Goal: Information Seeking & Learning: Learn about a topic

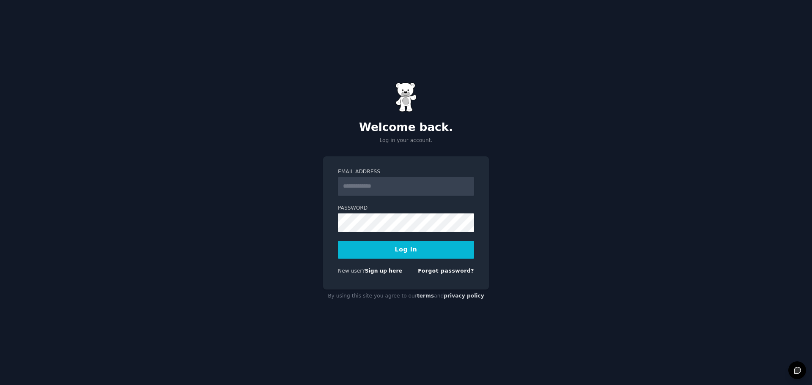
type input "**********"
click at [407, 256] on button "Log In" at bounding box center [406, 250] width 136 height 18
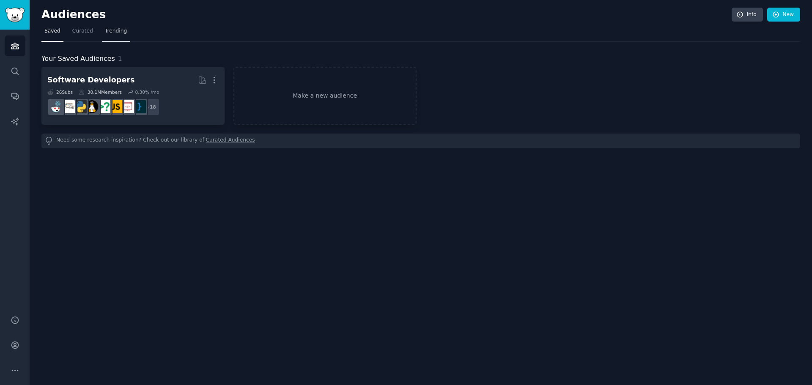
click at [108, 32] on span "Trending" at bounding box center [116, 31] width 22 height 8
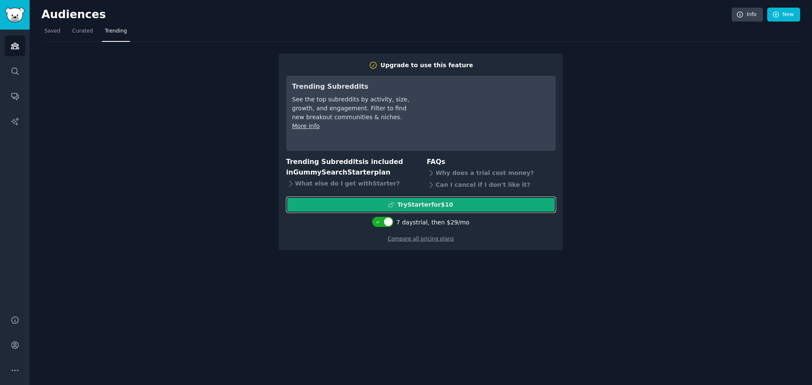
click at [427, 204] on div "Try Starter for $10" at bounding box center [425, 204] width 56 height 9
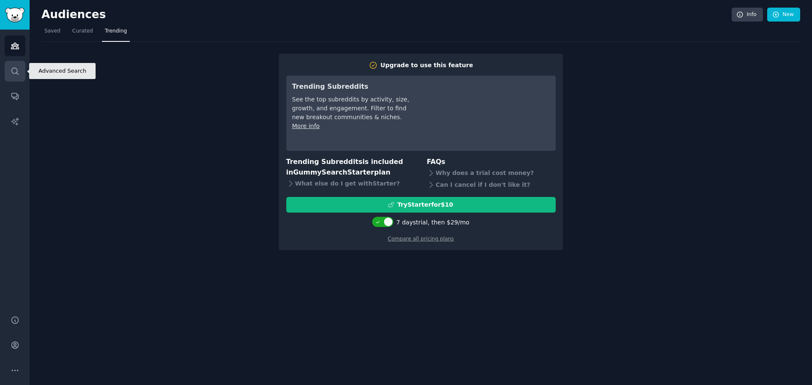
click at [14, 75] on icon "Sidebar" at bounding box center [15, 71] width 9 height 9
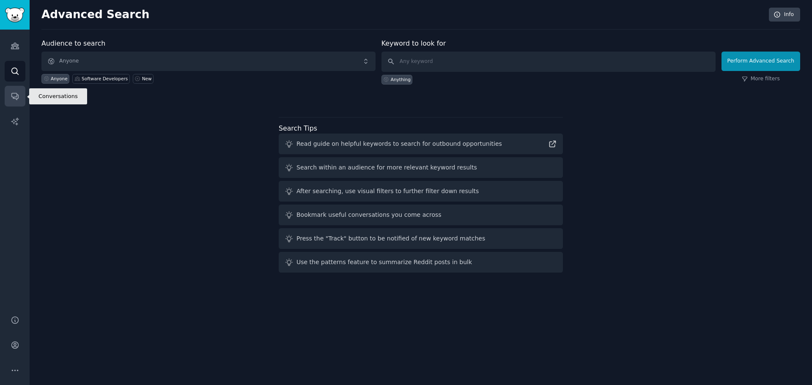
click at [16, 95] on icon "Sidebar" at bounding box center [15, 96] width 9 height 9
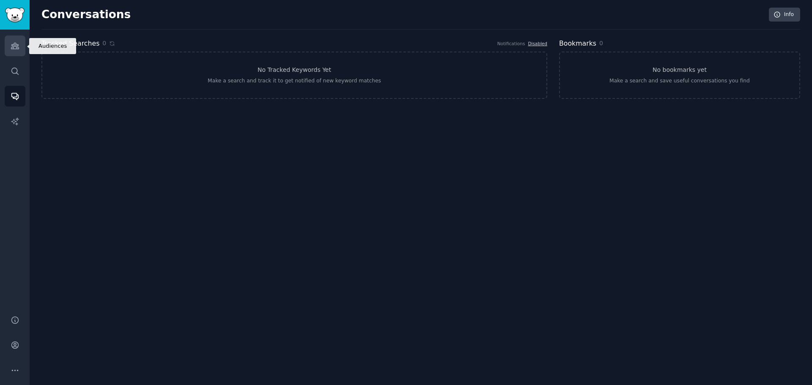
click at [11, 44] on icon "Sidebar" at bounding box center [15, 45] width 9 height 9
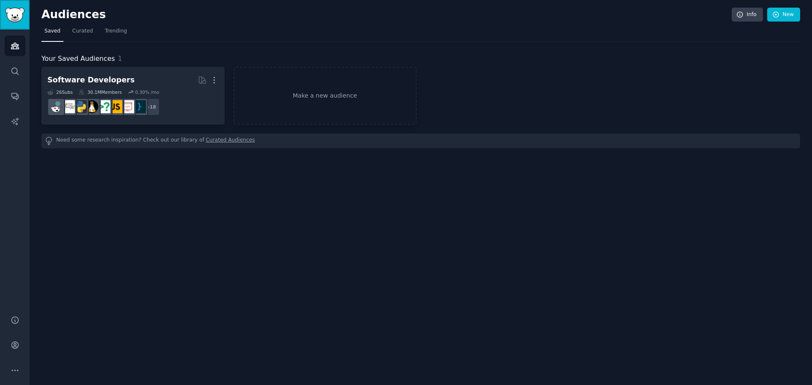
click at [13, 14] on img "Sidebar" at bounding box center [14, 15] width 19 height 15
click at [15, 73] on icon "Sidebar" at bounding box center [14, 71] width 7 height 7
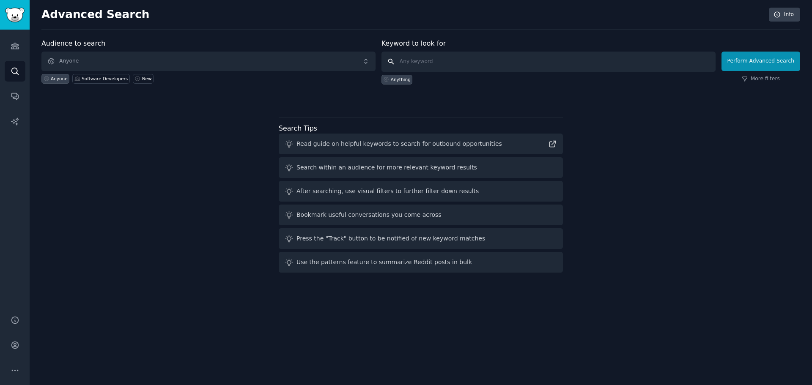
click at [430, 57] on input "text" at bounding box center [548, 62] width 334 height 20
type input "ecommerce"
click button "Perform Advanced Search" at bounding box center [760, 61] width 79 height 19
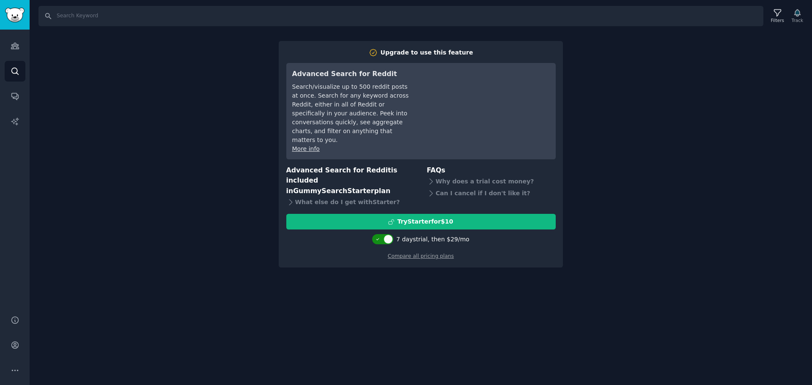
click at [381, 237] on div at bounding box center [378, 239] width 6 height 4
click at [392, 234] on div at bounding box center [383, 239] width 21 height 10
checkbox input "true"
click at [192, 113] on div "Search Filters Track Upgrade to use this feature Advanced Search for Reddit Sea…" at bounding box center [421, 192] width 782 height 385
click at [20, 19] on img "Sidebar" at bounding box center [14, 15] width 19 height 15
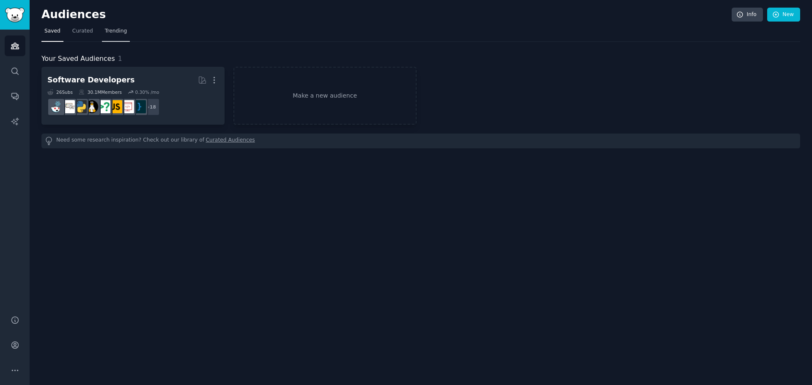
click at [120, 36] on link "Trending" at bounding box center [116, 33] width 28 height 17
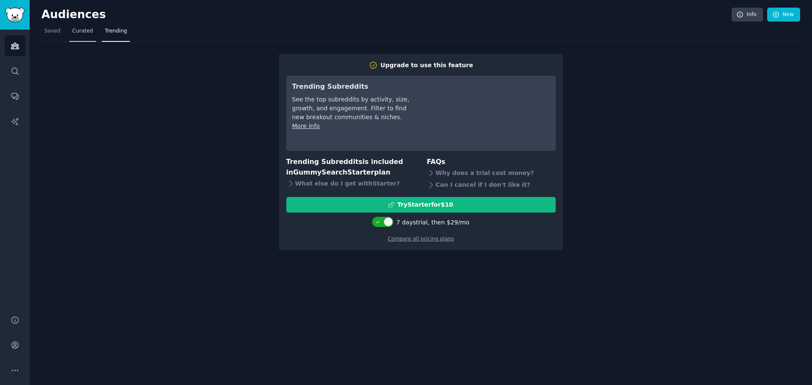
click at [79, 28] on span "Curated" at bounding box center [82, 31] width 21 height 8
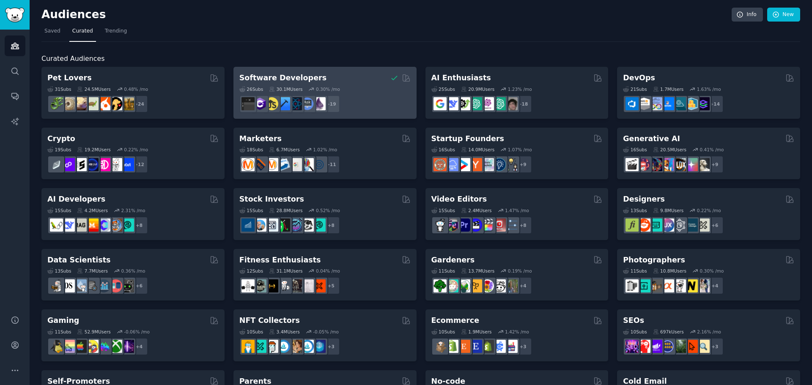
click at [297, 74] on h2 "Software Developers" at bounding box center [282, 78] width 87 height 11
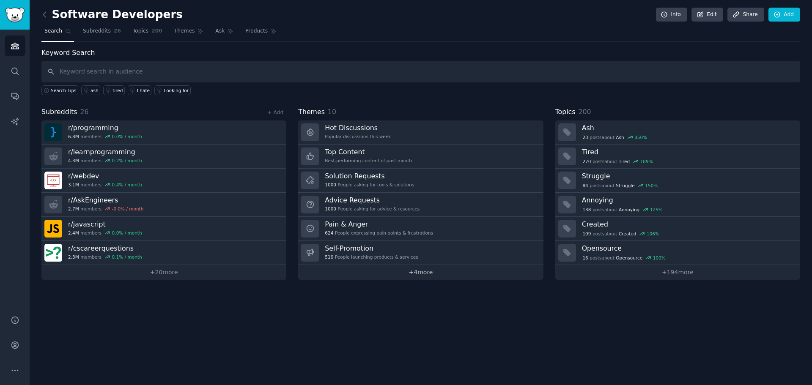
click at [419, 271] on link "+ 4 more" at bounding box center [420, 272] width 245 height 15
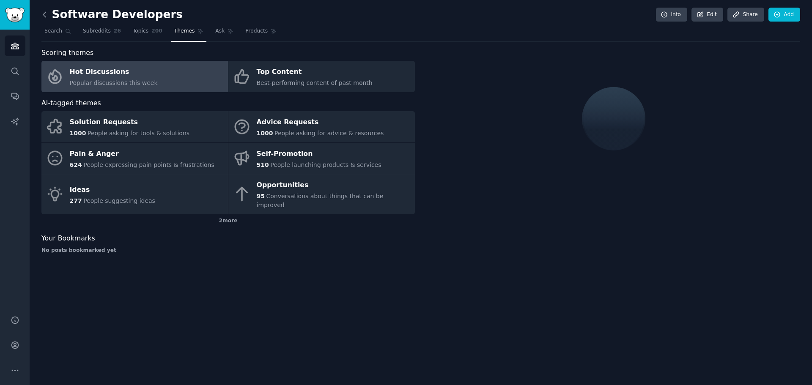
click at [43, 16] on icon at bounding box center [44, 14] width 9 height 9
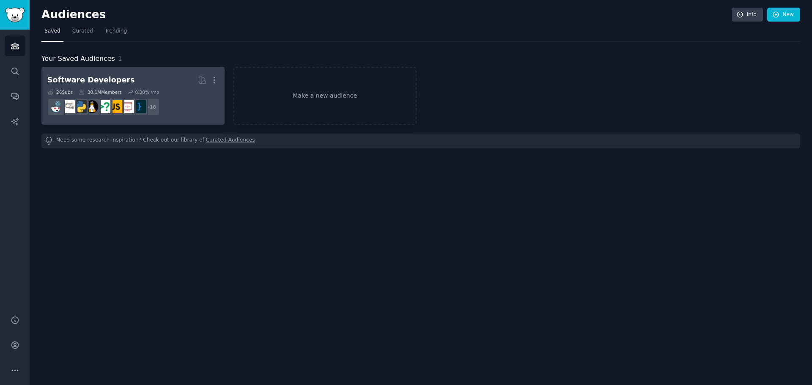
click at [104, 76] on div "Software Developers" at bounding box center [90, 80] width 87 height 11
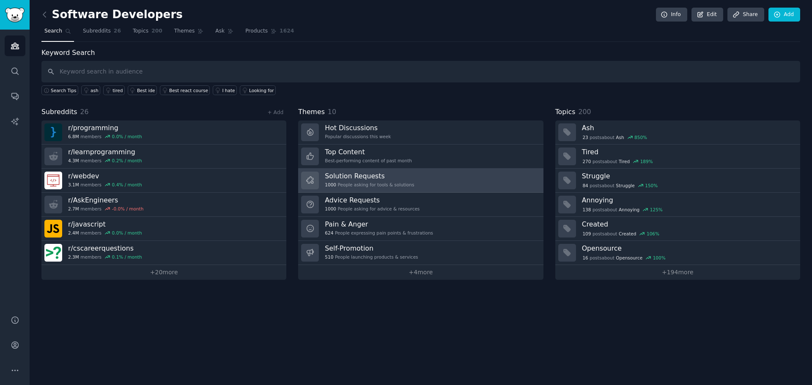
click at [422, 180] on link "Solution Requests 1000 People asking for tools & solutions" at bounding box center [420, 181] width 245 height 24
